Goal: Task Accomplishment & Management: Use online tool/utility

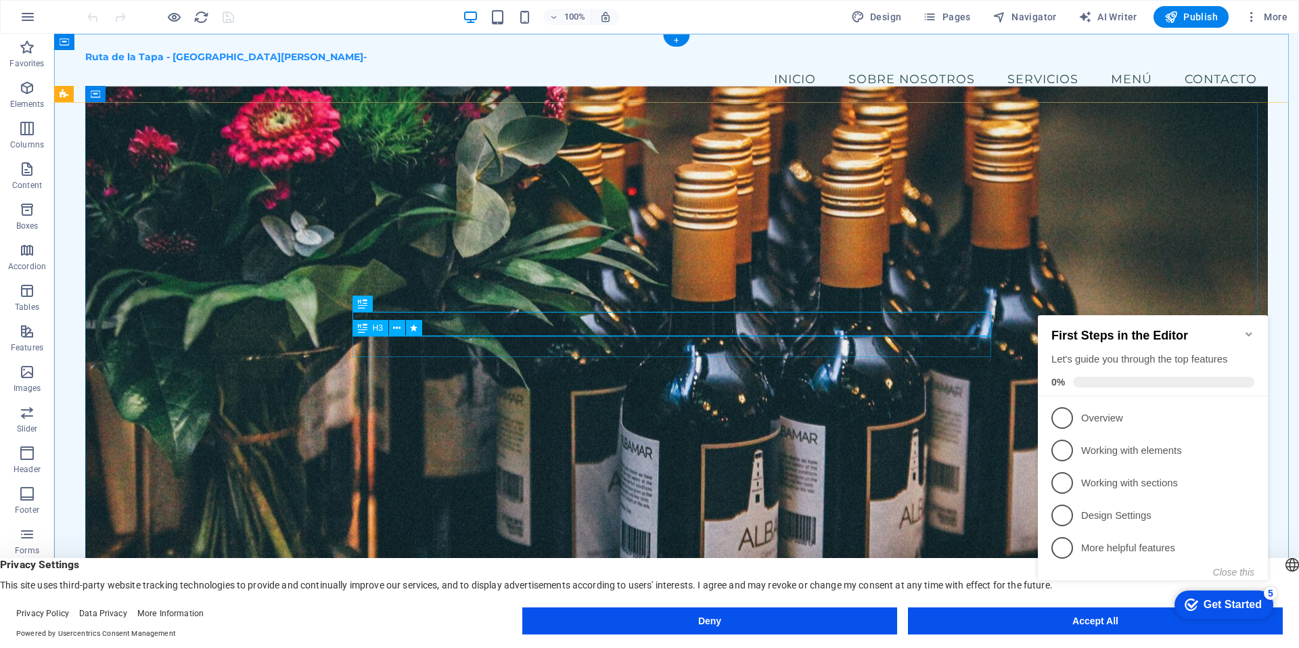
click at [691, 454] on figure at bounding box center [676, 356] width 1183 height 540
click at [204, 200] on figure at bounding box center [676, 356] width 1183 height 540
click at [83, 95] on span "Banner" at bounding box center [87, 94] width 26 height 8
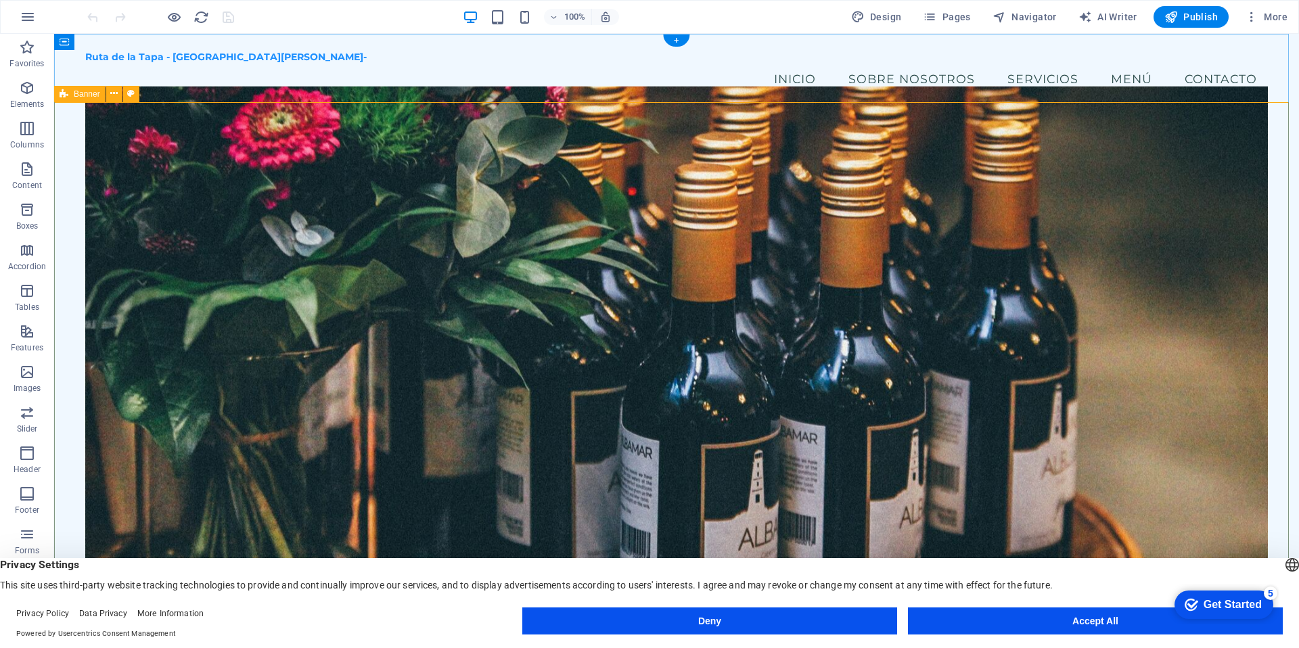
click at [179, 137] on figure at bounding box center [676, 356] width 1183 height 540
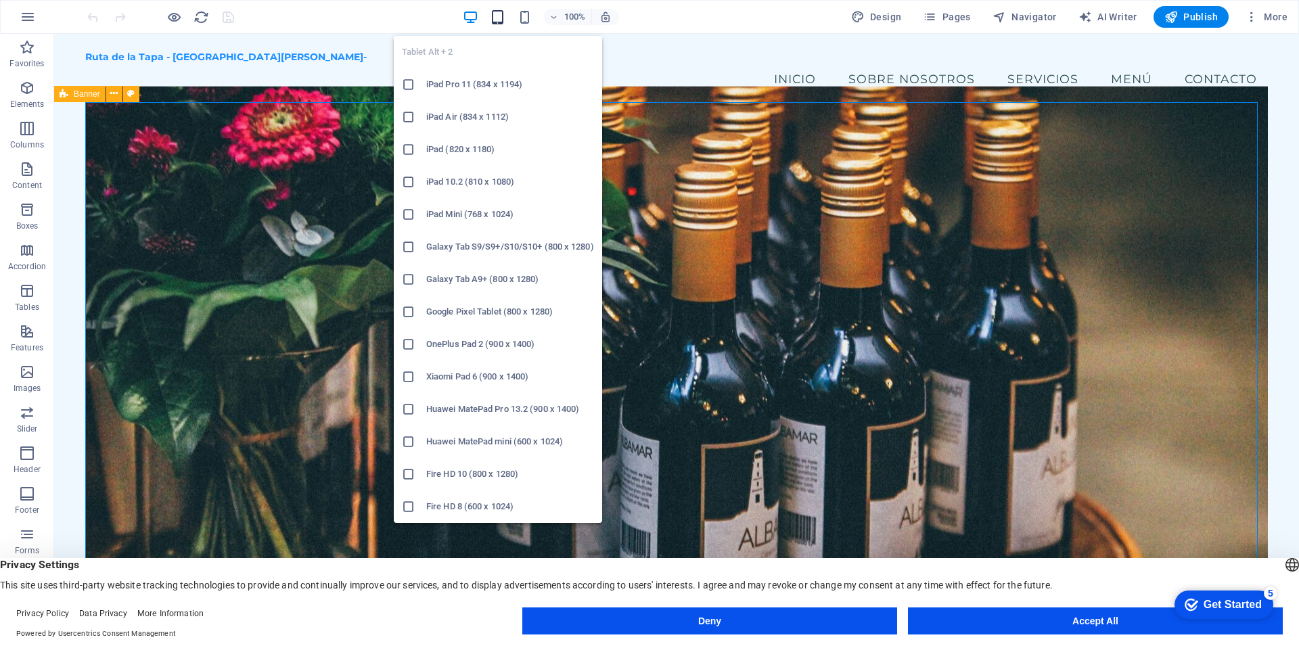
click at [501, 16] on icon "button" at bounding box center [498, 17] width 16 height 16
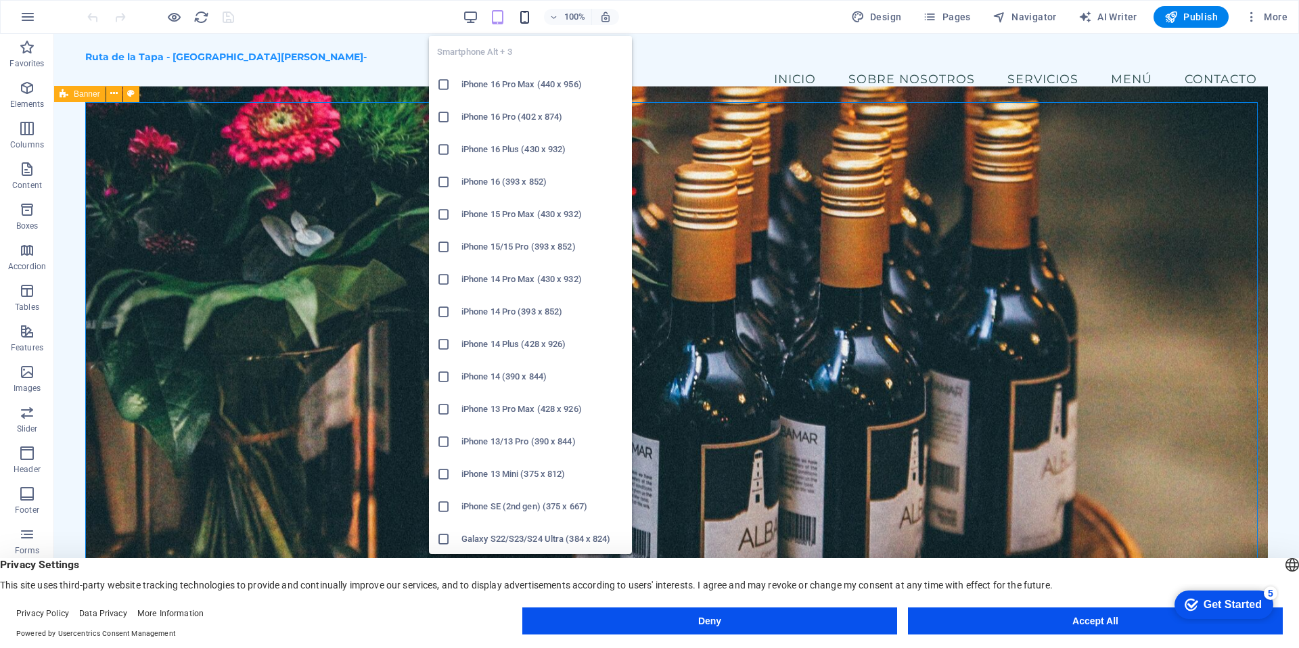
click at [529, 19] on icon "button" at bounding box center [525, 17] width 16 height 16
click at [446, 84] on icon at bounding box center [444, 85] width 14 height 14
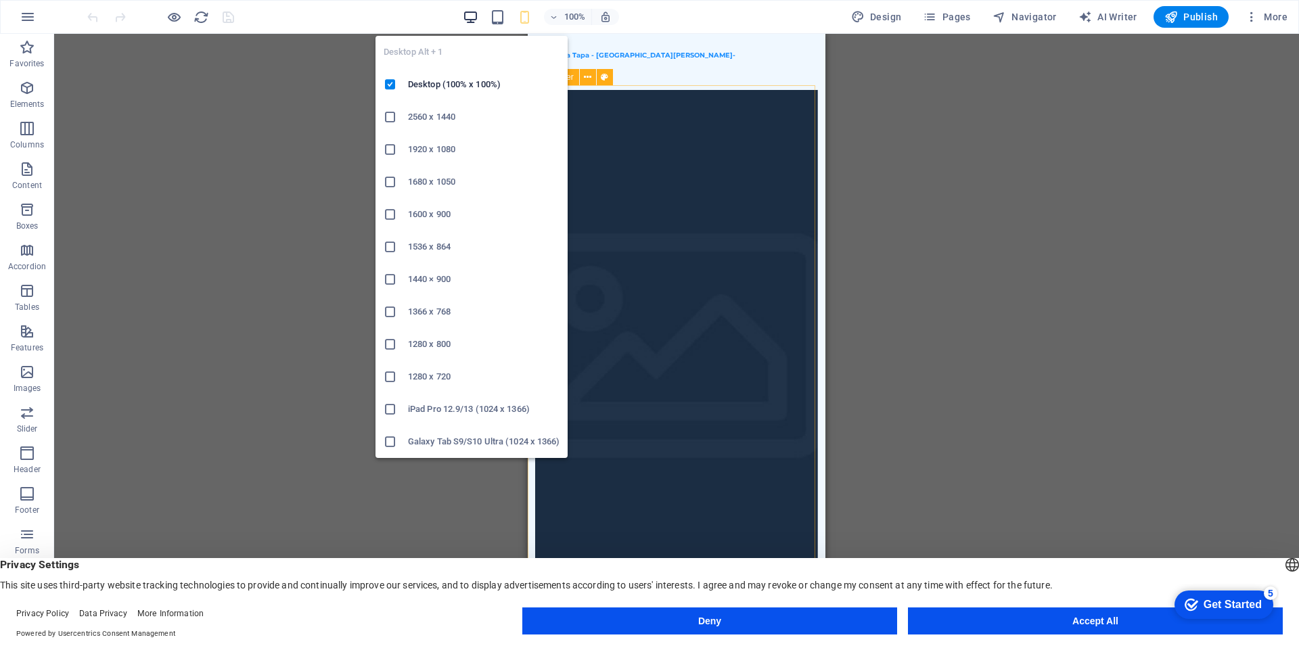
click at [470, 16] on icon "button" at bounding box center [471, 17] width 16 height 16
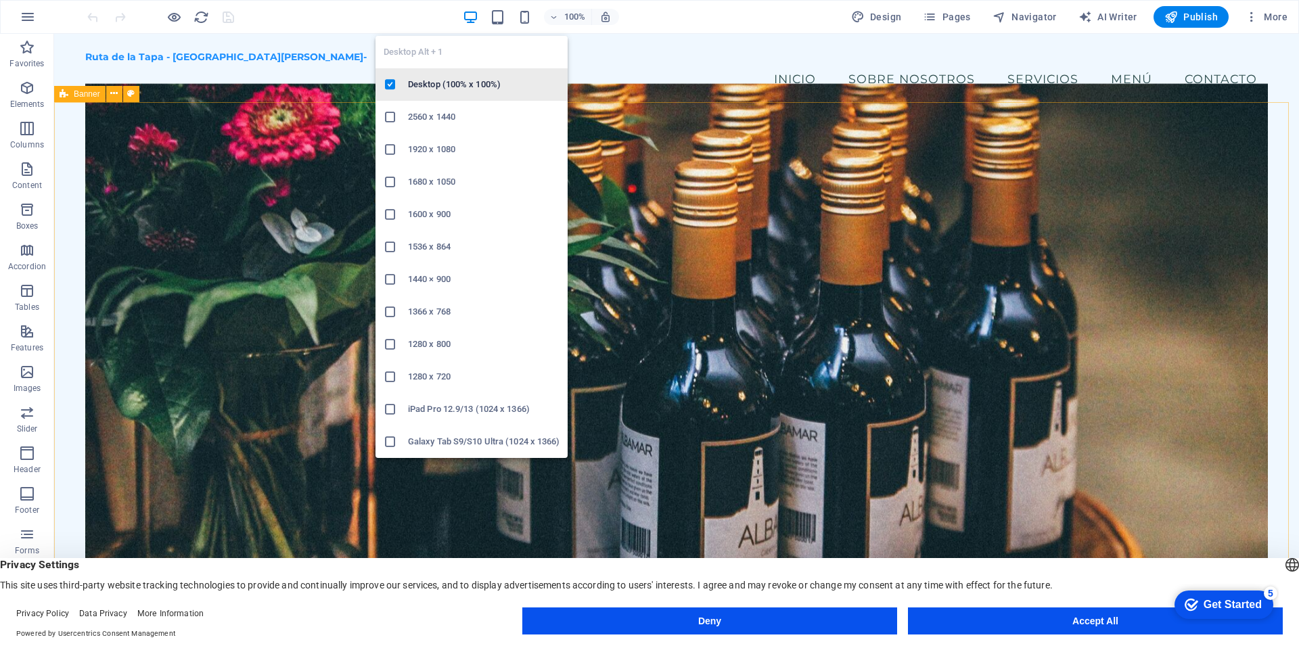
click at [388, 86] on icon at bounding box center [391, 85] width 14 height 14
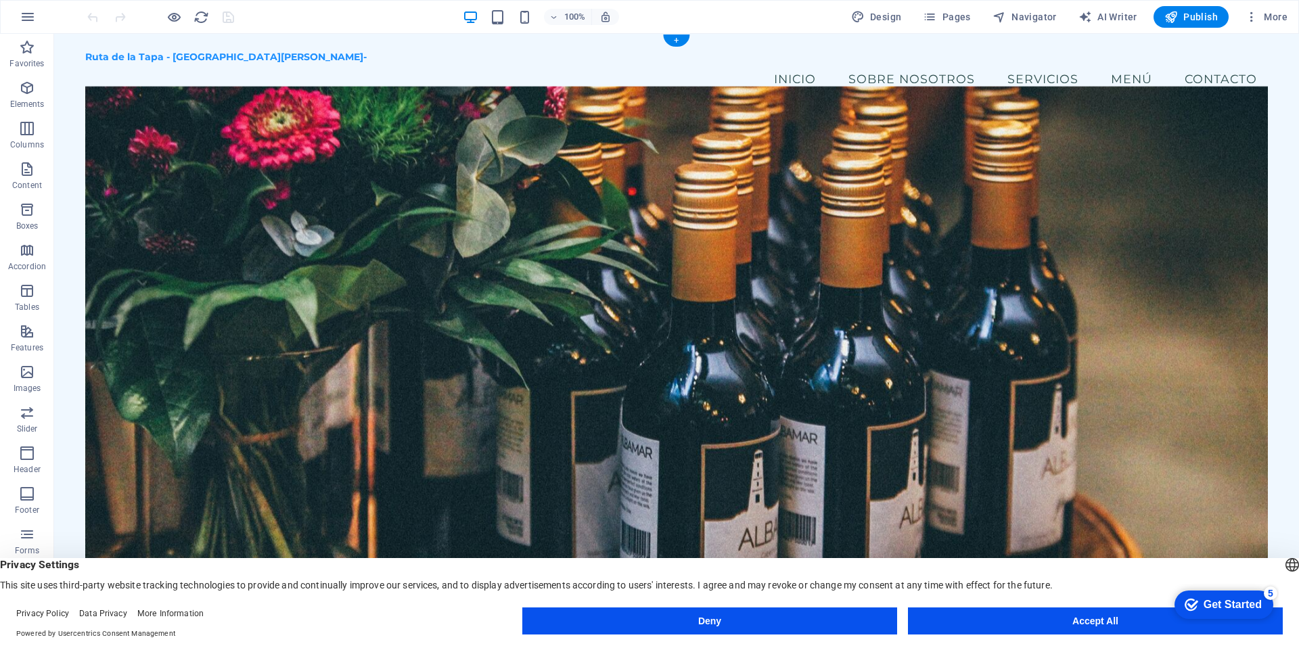
click at [107, 129] on figure at bounding box center [676, 356] width 1183 height 540
click at [116, 93] on icon at bounding box center [113, 94] width 7 height 14
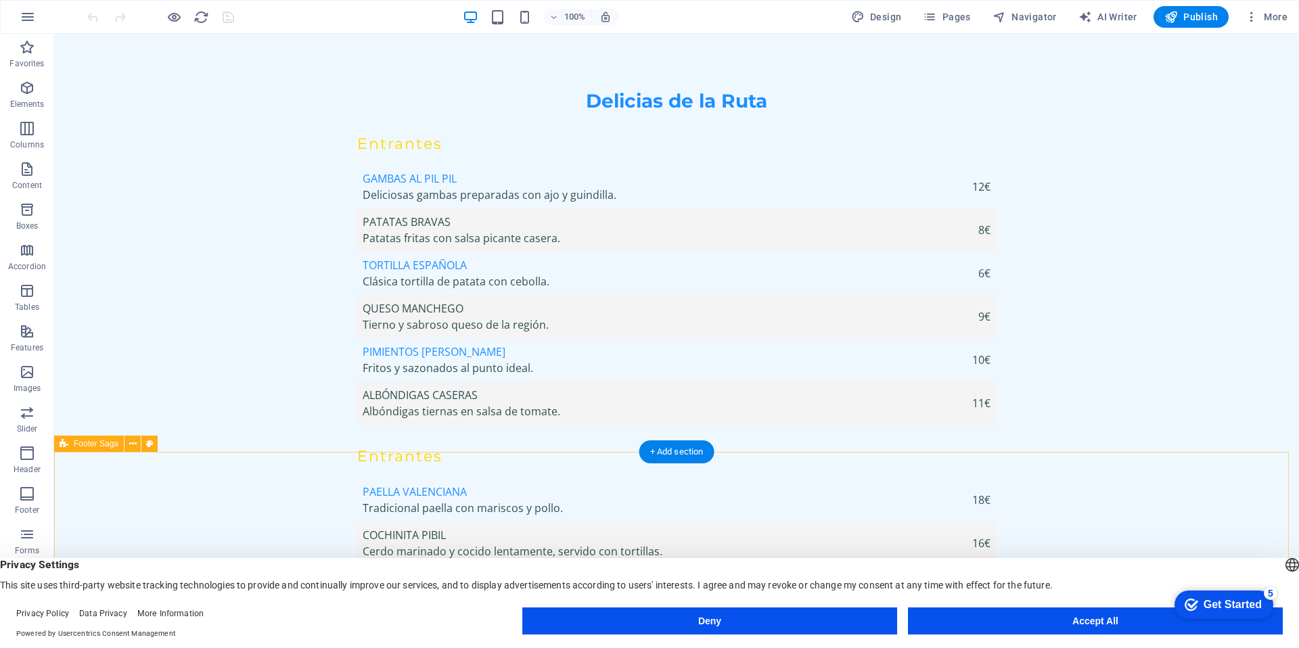
scroll to position [2840, 0]
